Goal: Task Accomplishment & Management: Use online tool/utility

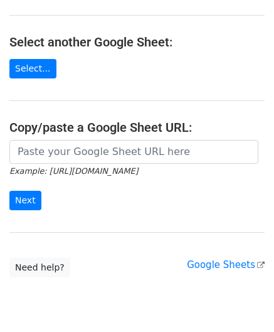
scroll to position [125, 0]
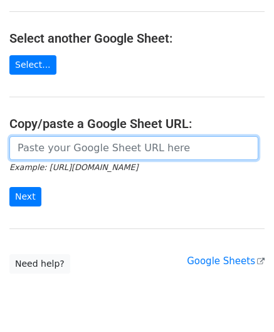
click at [41, 141] on input "url" at bounding box center [133, 148] width 249 height 24
paste input "https://docs.google.com/spreadsheets/d/1_hZFxDEZTTojznoEXOmiCTk66uU1fot6Xebl9jC…"
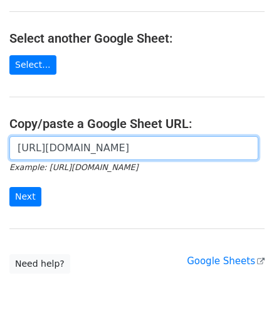
scroll to position [0, 266]
type input "https://docs.google.com/spreadsheets/d/1_hZFxDEZTTojznoEXOmiCTk66uU1fot6Xebl9jC…"
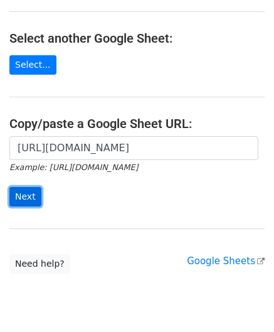
click at [24, 192] on input "Next" at bounding box center [25, 196] width 32 height 19
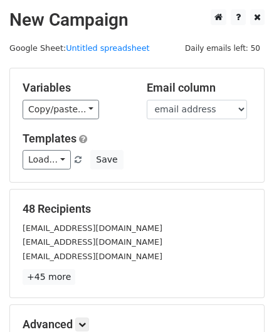
scroll to position [153, 0]
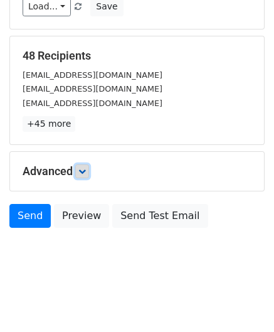
click at [89, 169] on link at bounding box center [82, 171] width 14 height 14
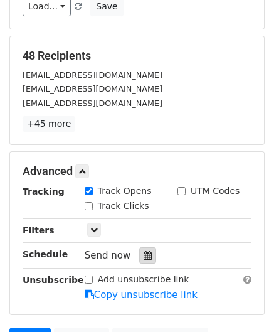
click at [144, 253] on icon at bounding box center [148, 255] width 8 height 9
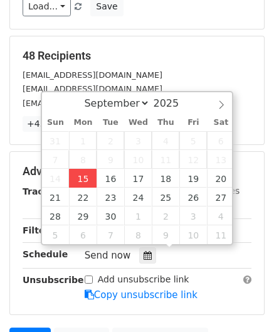
type input "[DATE] 12:00"
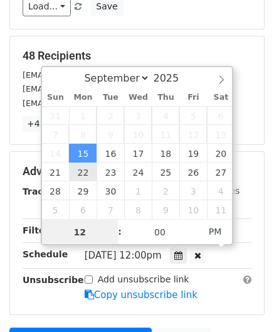
paste input "1"
type input "11"
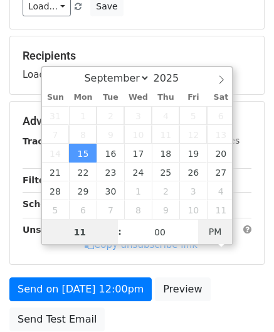
type input "[DATE] 11:00"
click at [217, 226] on span "AM" at bounding box center [215, 231] width 34 height 25
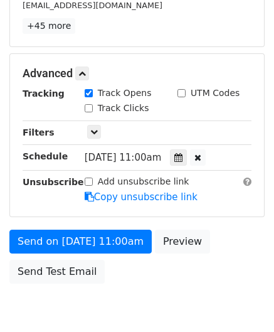
scroll to position [301, 0]
